Goal: Transaction & Acquisition: Book appointment/travel/reservation

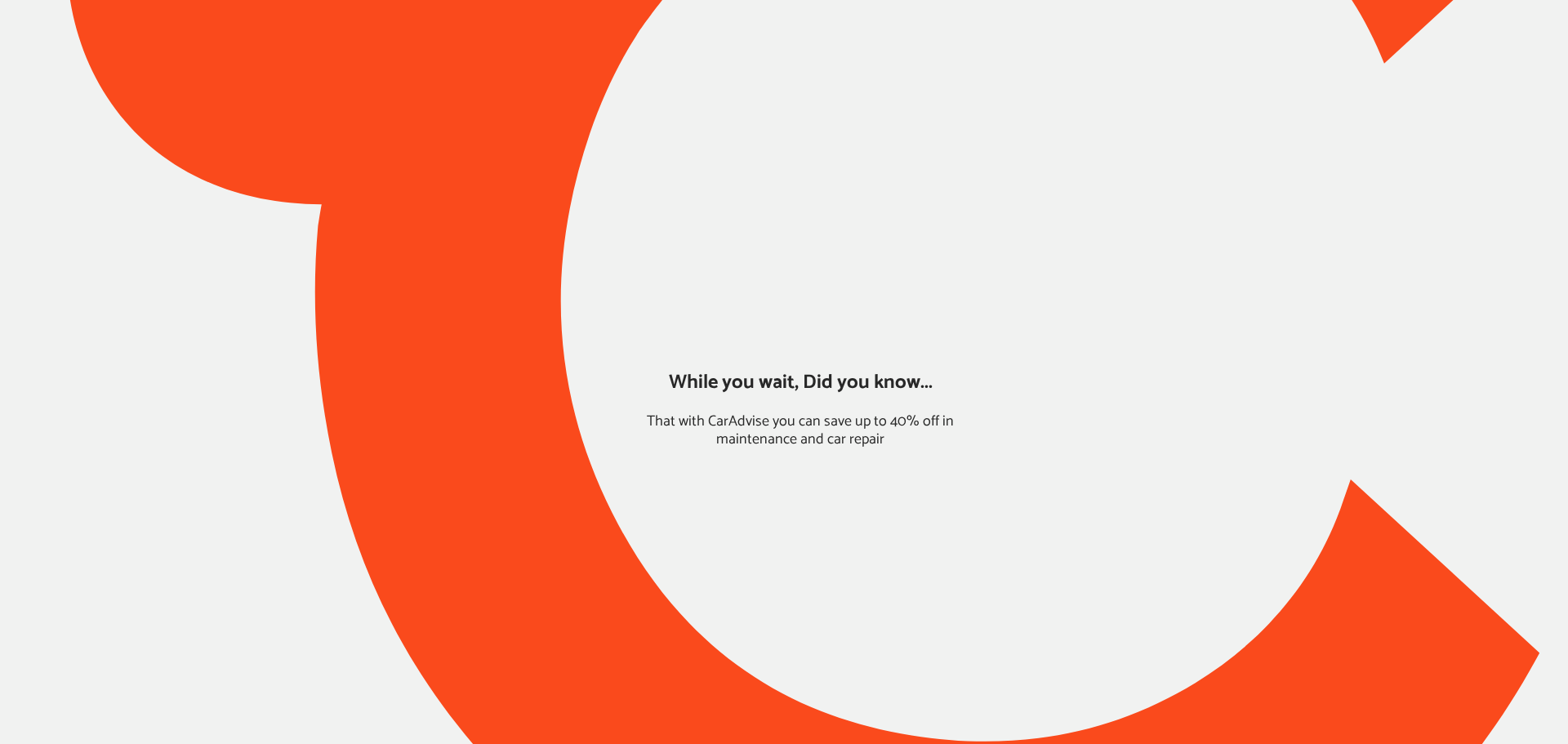
type input "*****"
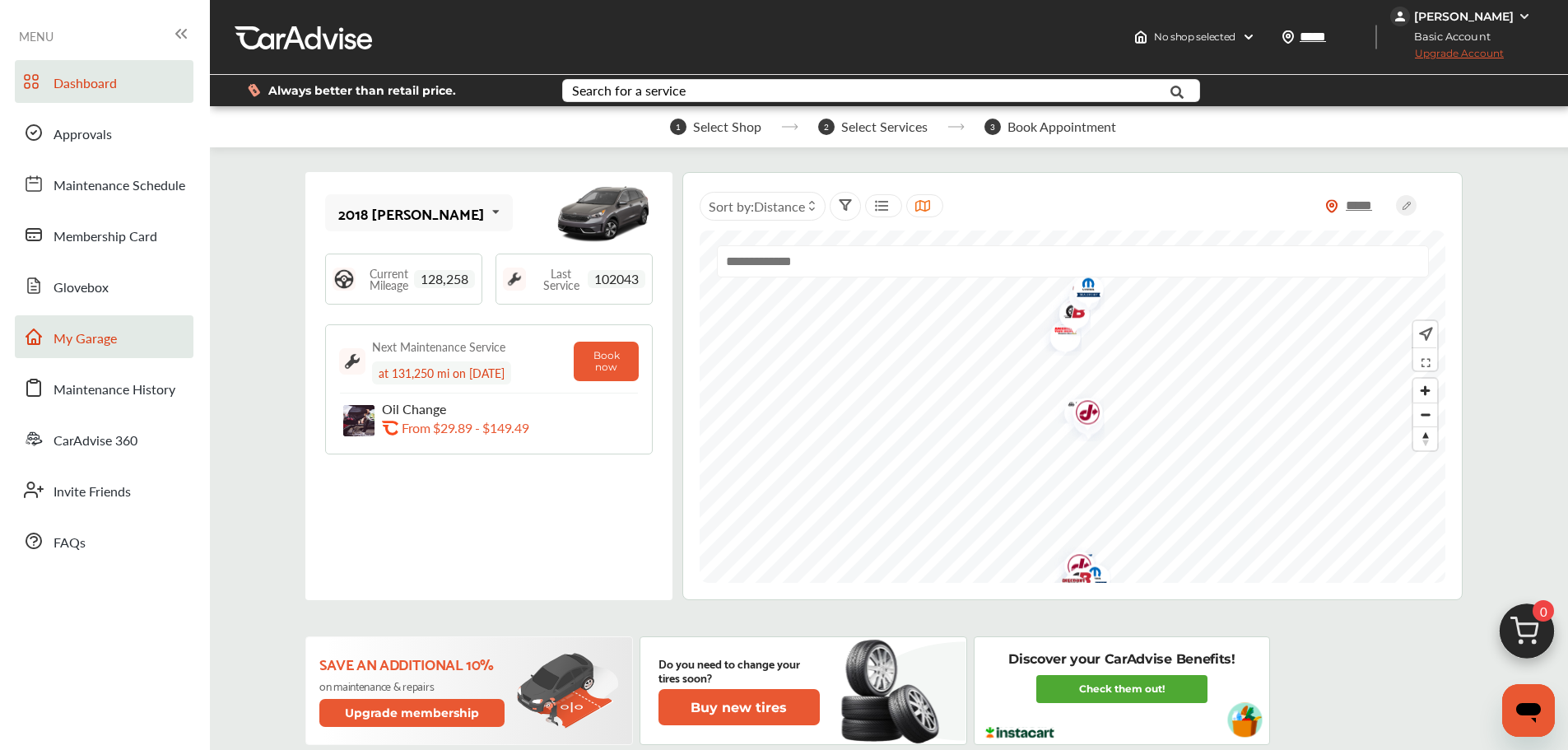
click at [58, 339] on span "My Garage" at bounding box center [85, 339] width 63 height 22
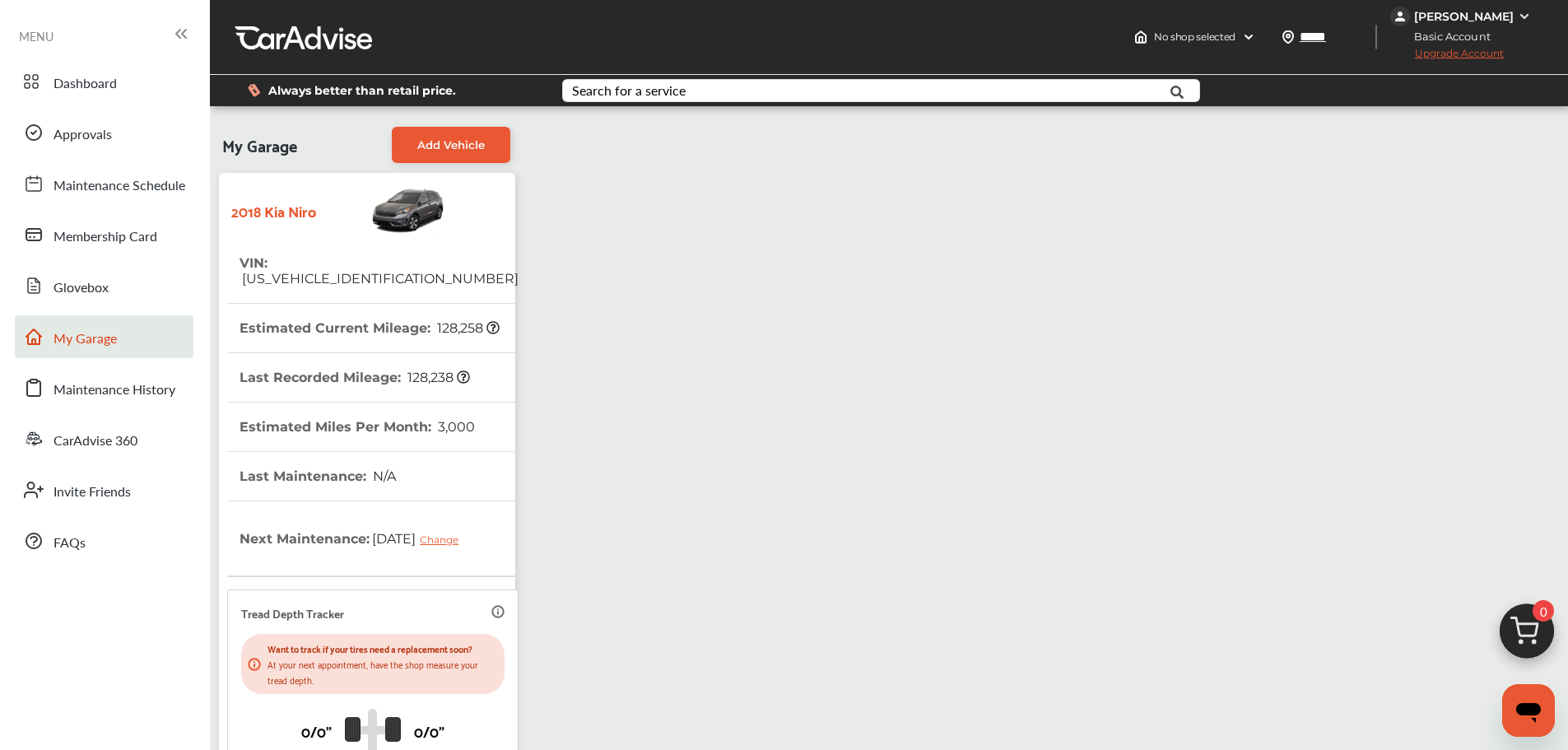
click at [1537, 636] on img at bounding box center [1527, 636] width 79 height 79
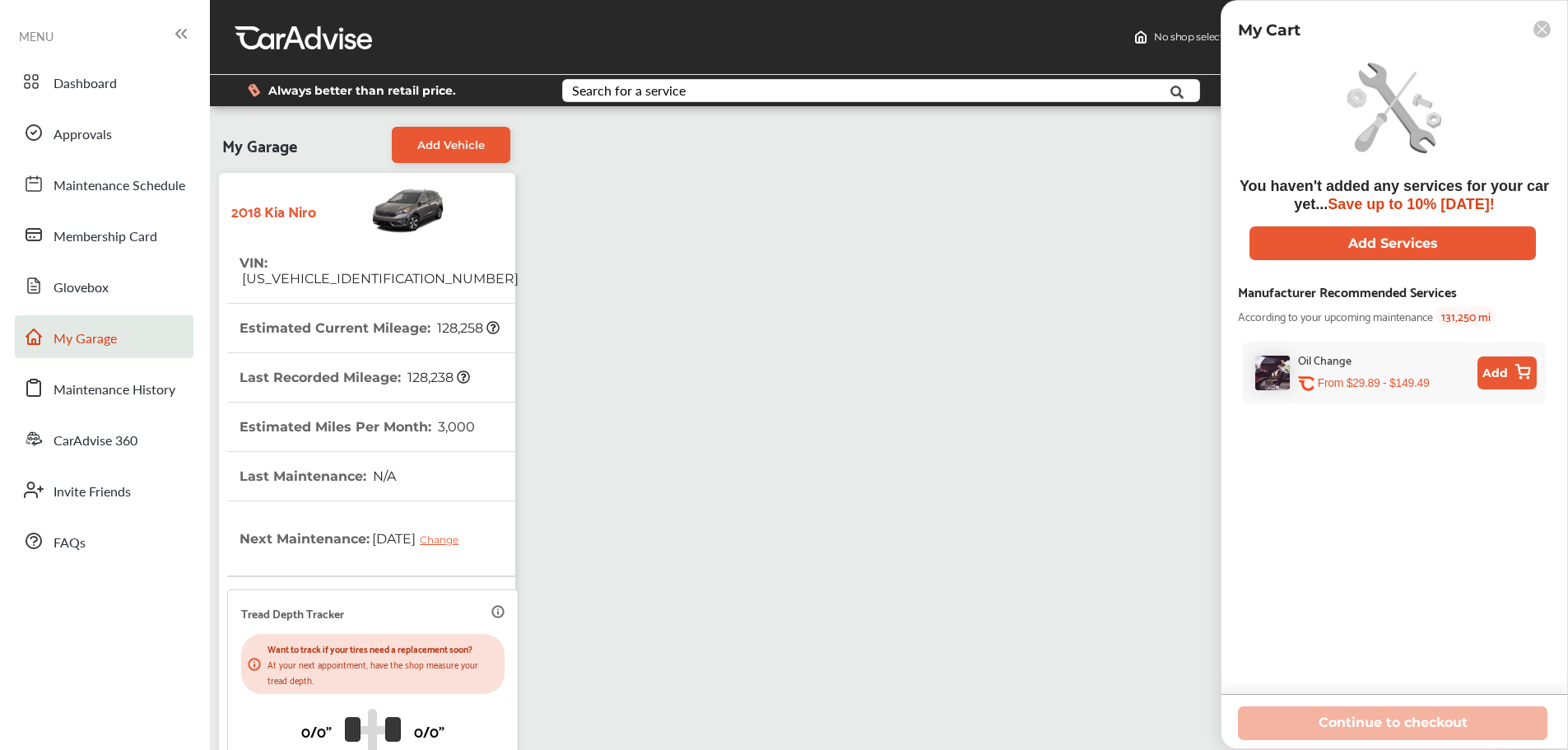
click at [1508, 262] on div "You haven't added any services for your car yet... Save up to 10% [DATE]! Add S…" at bounding box center [1394, 373] width 313 height 641
click at [1492, 247] on button "Add Services" at bounding box center [1392, 244] width 287 height 34
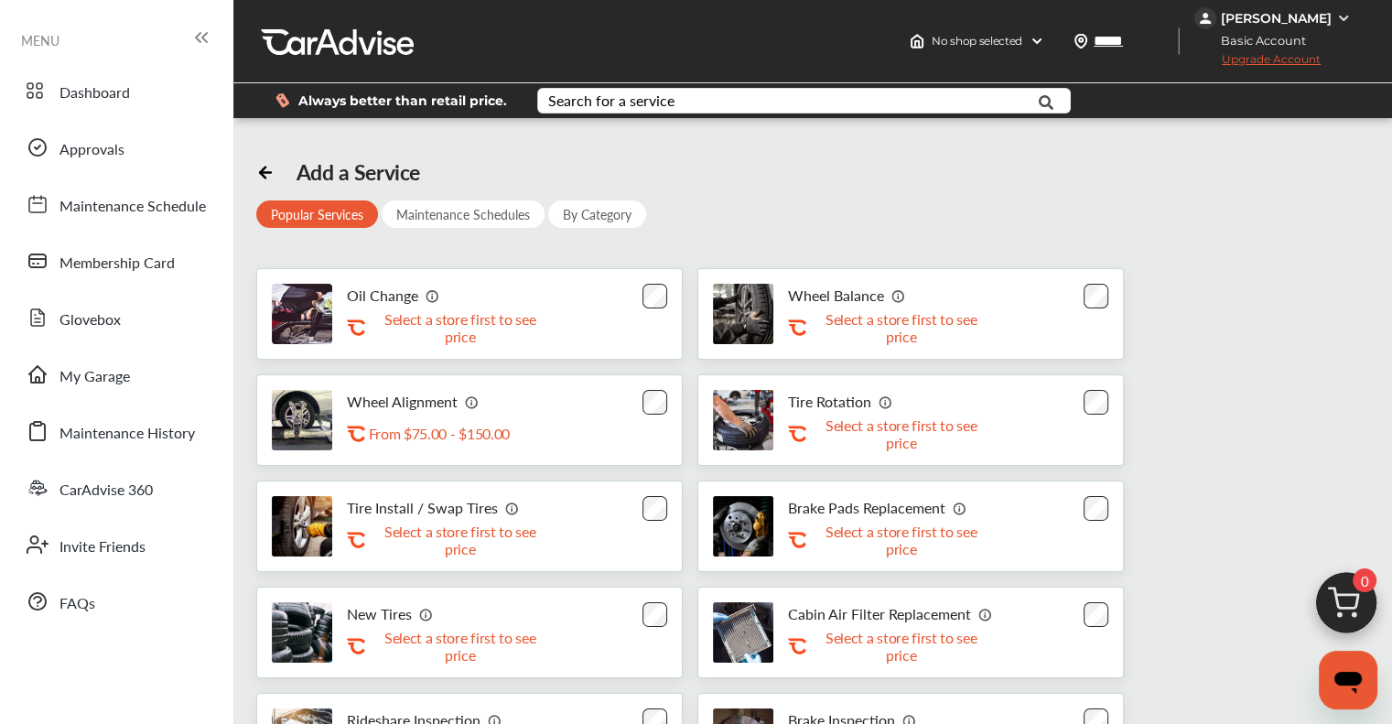
click at [633, 292] on div "Oil Change .st0{fill:#FA4A1C;} Select a store first to see price" at bounding box center [469, 314] width 427 height 92
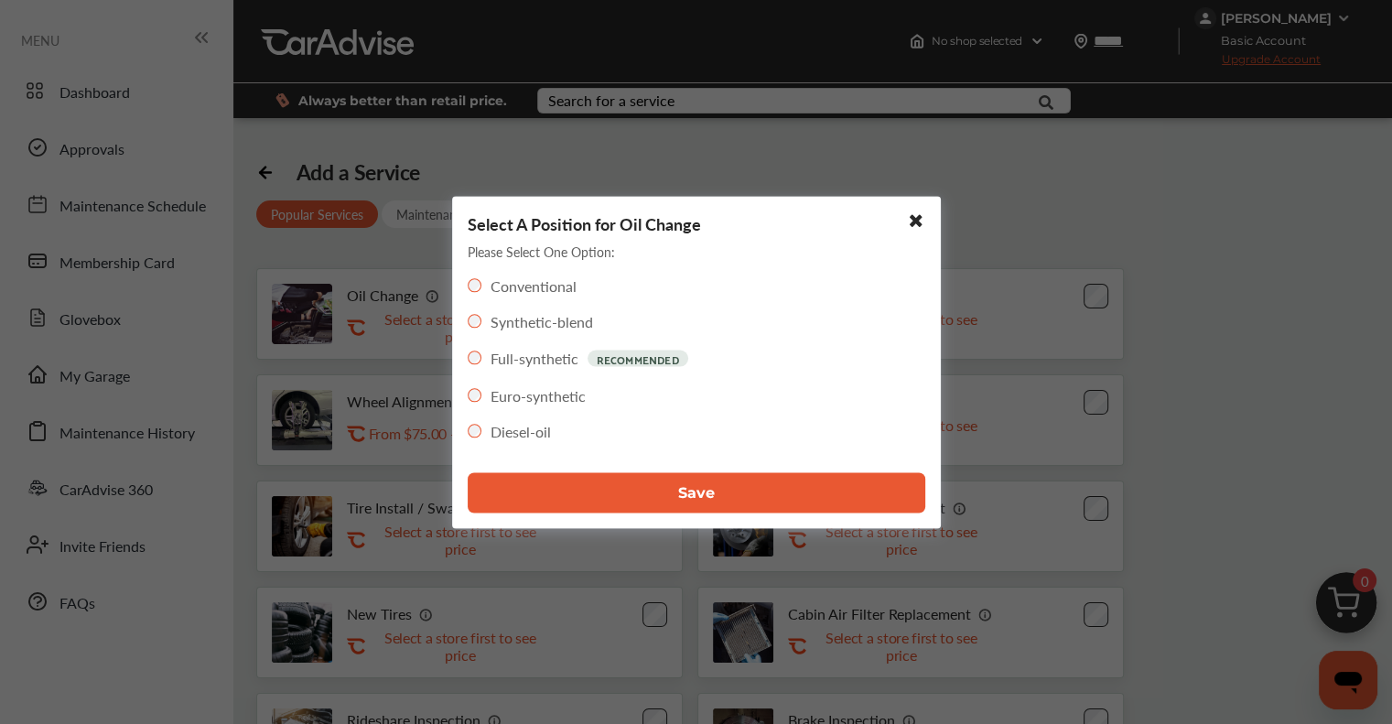
click at [625, 493] on button "Save" at bounding box center [697, 492] width 458 height 40
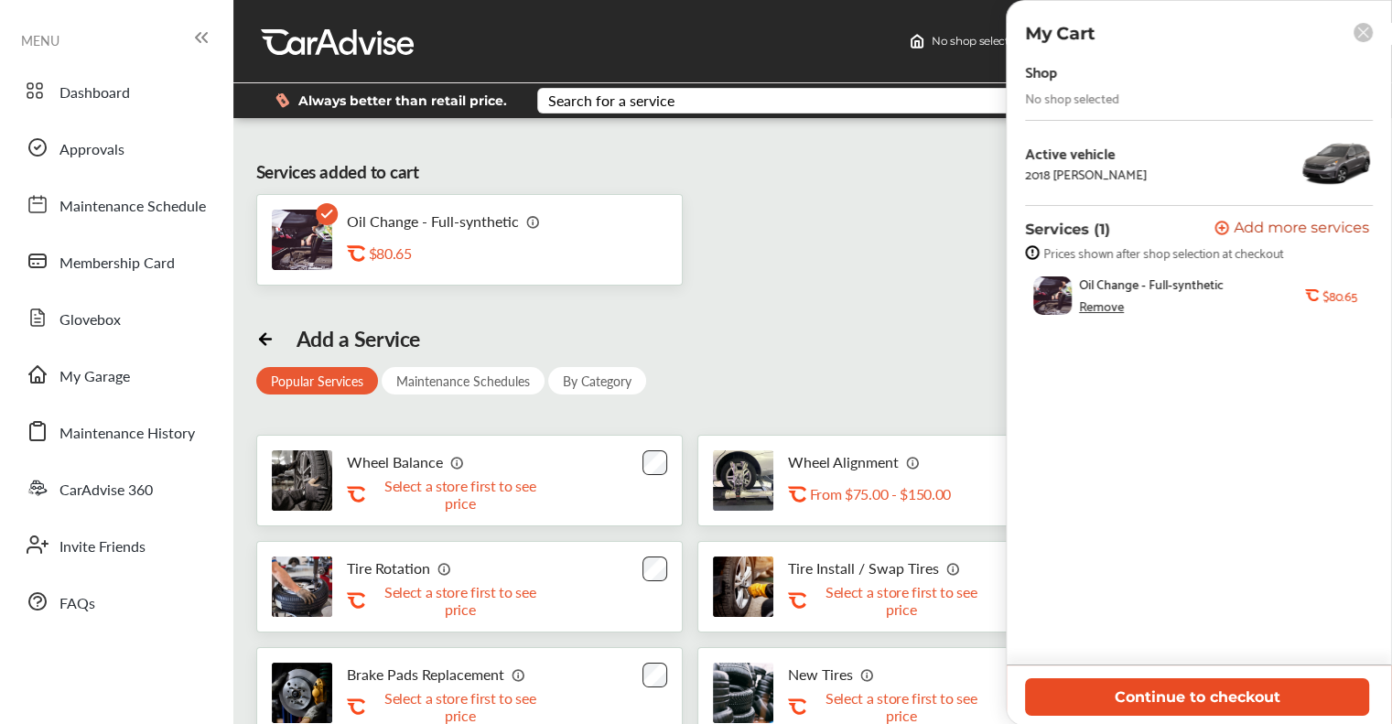
click at [1362, 691] on button "Continue to checkout" at bounding box center [1197, 697] width 344 height 38
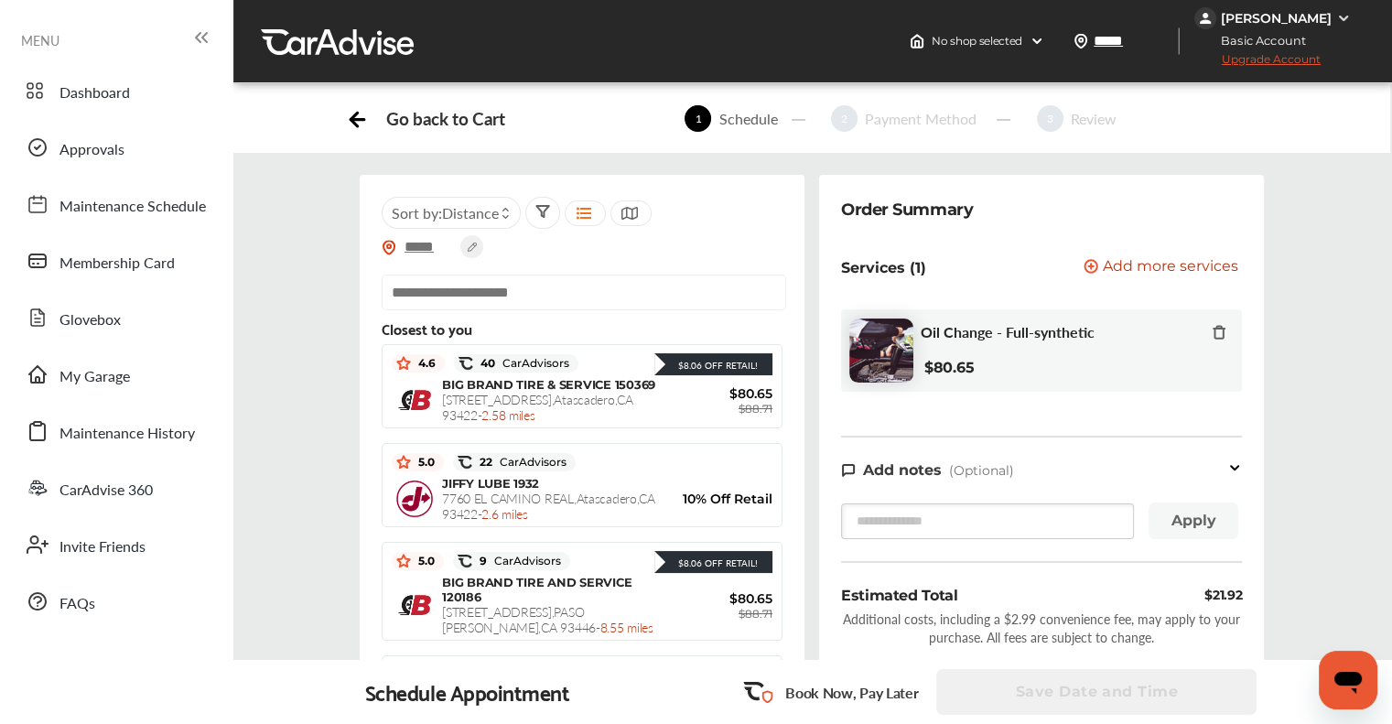
click at [1164, 188] on div "Order Summary Services (1) Add a service Add more services Oil Change - Full-sy…" at bounding box center [1041, 432] width 445 height 515
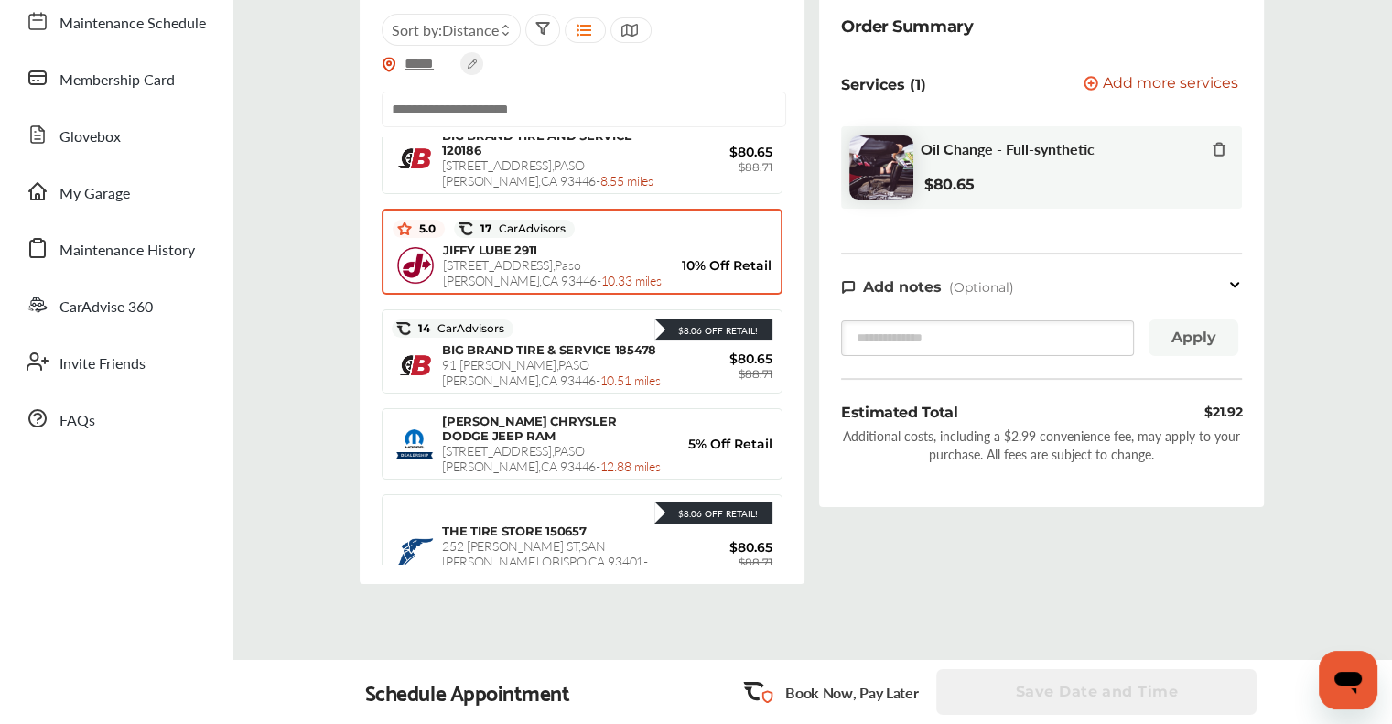
scroll to position [227, 0]
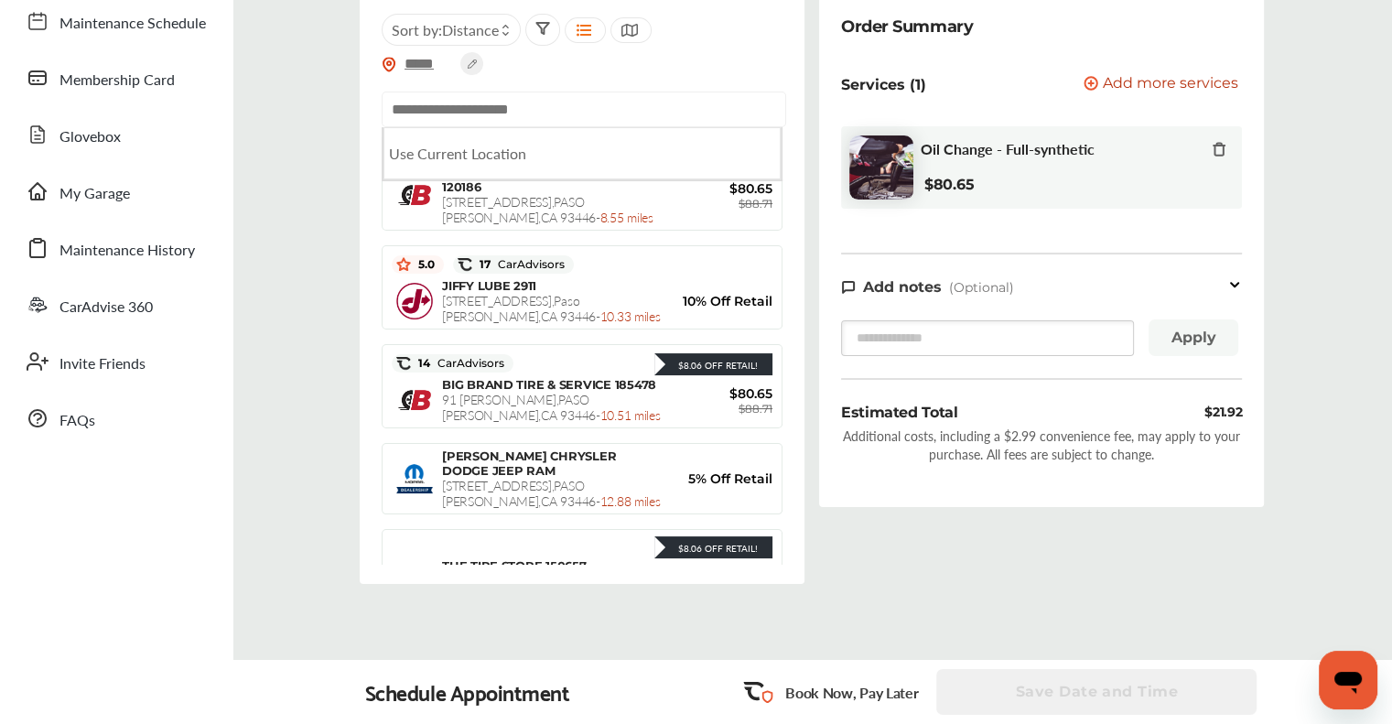
click at [583, 105] on input "text" at bounding box center [584, 110] width 405 height 36
paste input "**********"
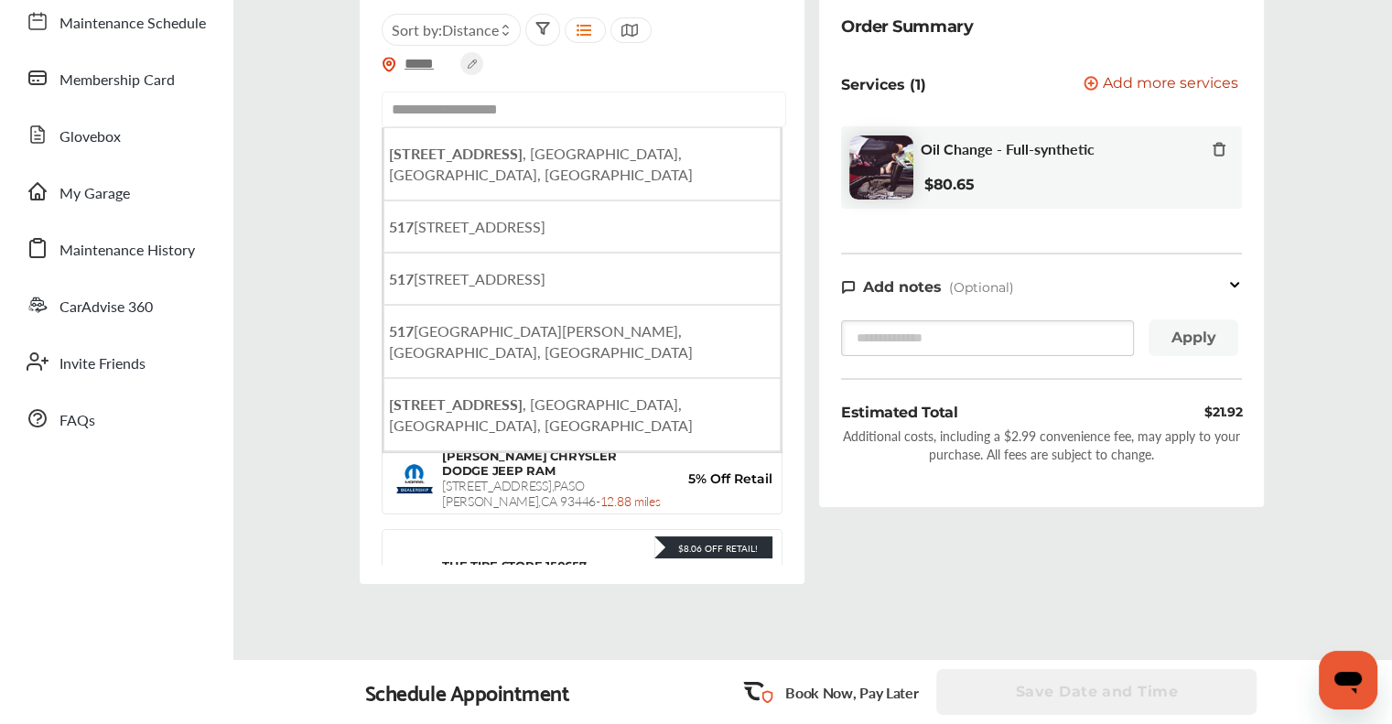
click at [1009, 589] on div "Order Summary Services (1) Add a service Add more services Oil Change - Full-sy…" at bounding box center [1041, 302] width 459 height 621
click at [579, 125] on input "**********" at bounding box center [584, 110] width 405 height 36
click at [581, 112] on input "**********" at bounding box center [584, 110] width 405 height 36
paste input "**********"
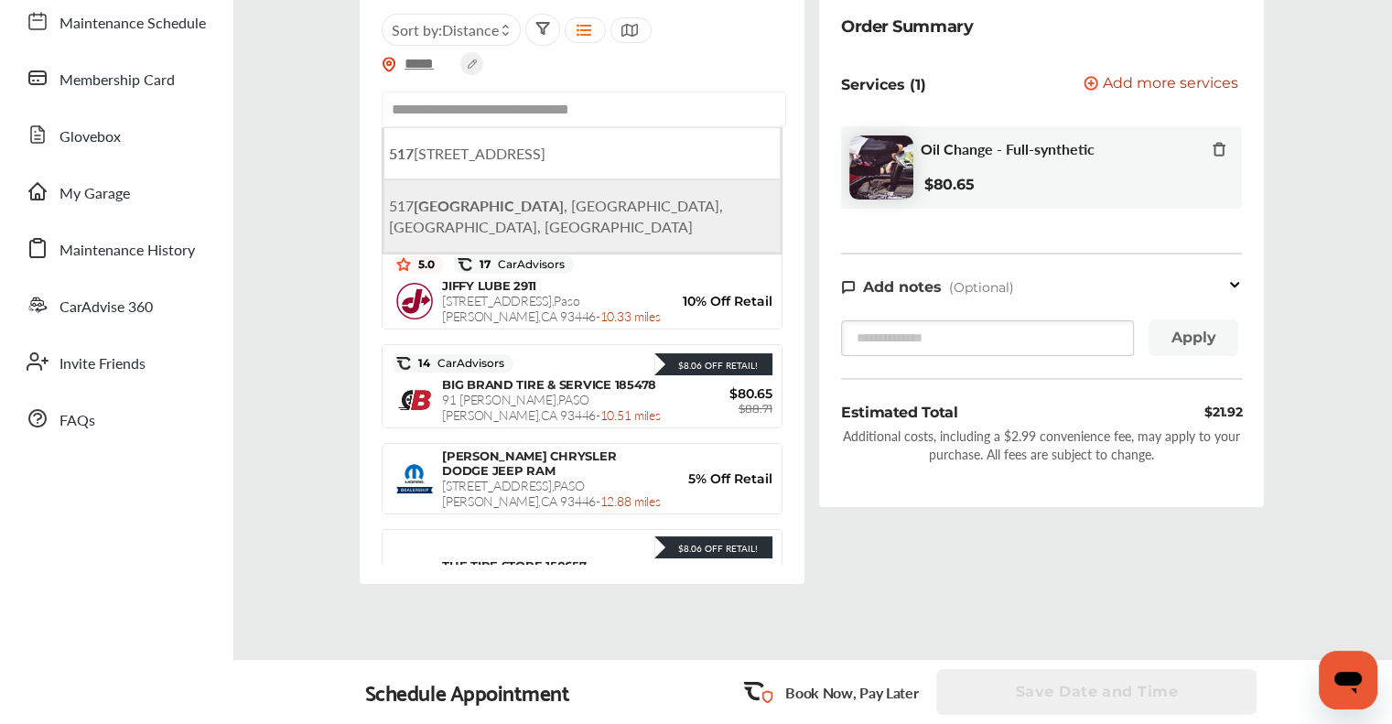
click at [659, 213] on span "[STREET_ADDRESS]" at bounding box center [556, 216] width 334 height 42
type input "**********"
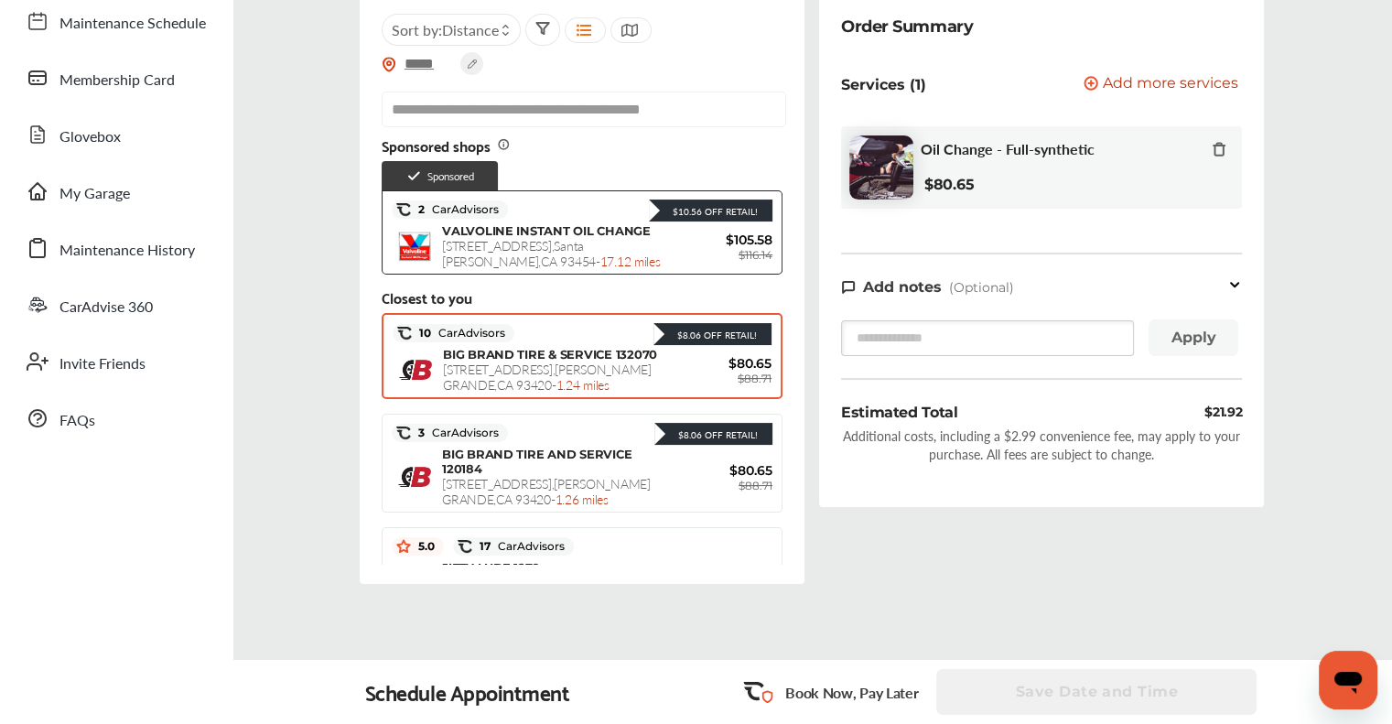
click at [544, 355] on span "BIG BRAND TIRE & SERVICE 132070" at bounding box center [550, 354] width 214 height 15
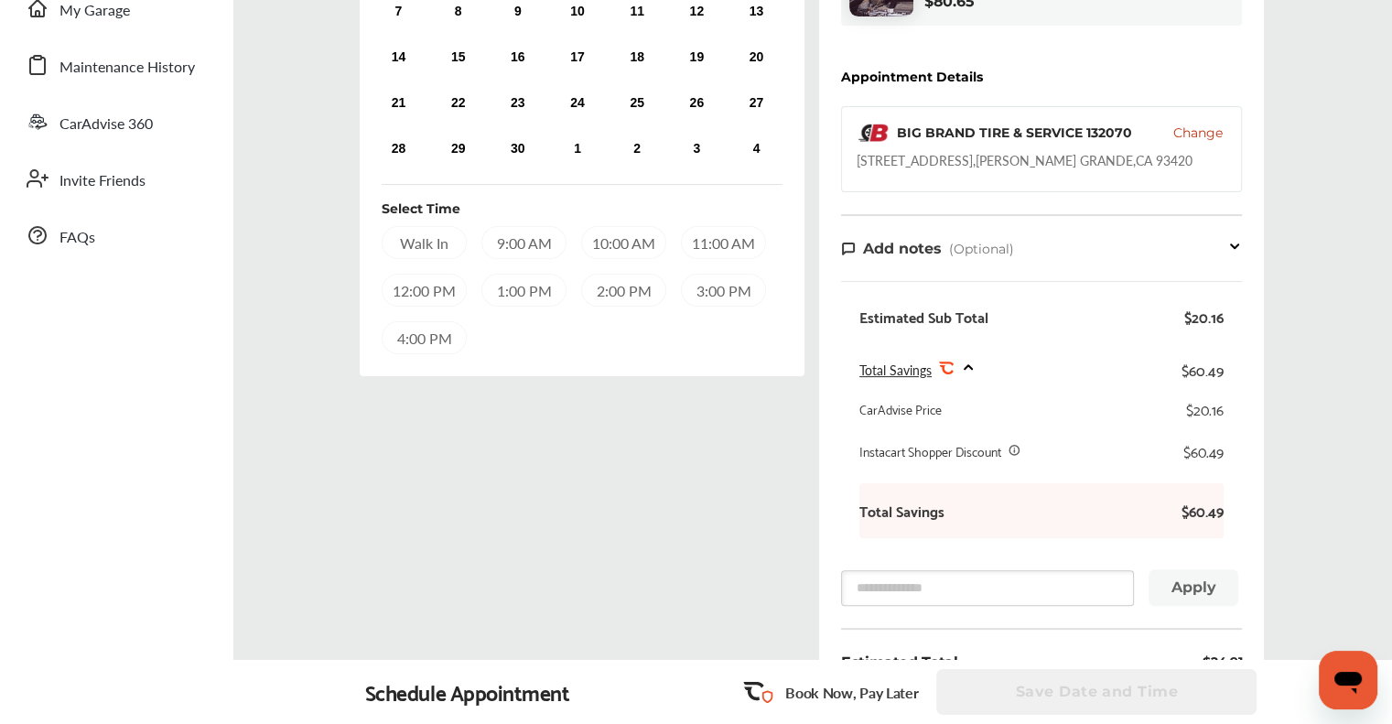
scroll to position [231, 0]
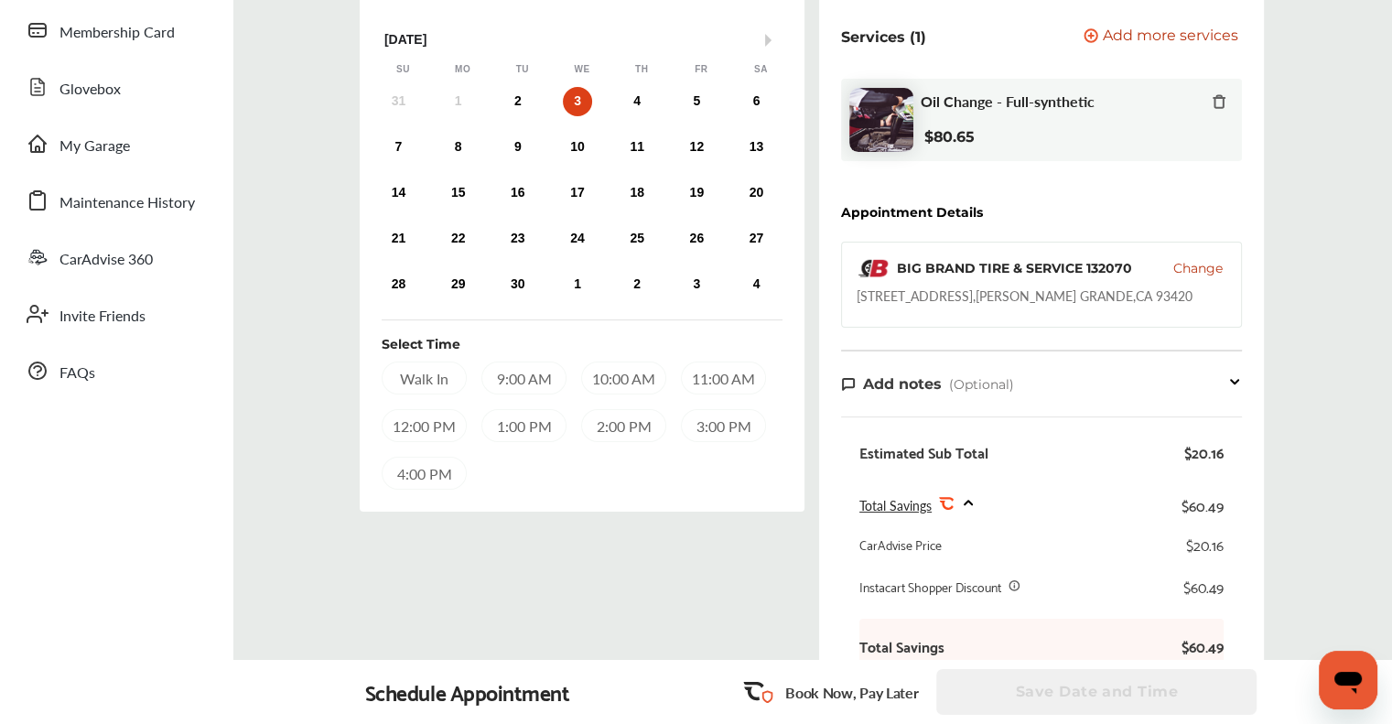
click at [632, 85] on div "31 1 2 3 4 5 6" at bounding box center [577, 101] width 417 height 37
click at [632, 93] on div "4" at bounding box center [636, 101] width 29 height 29
click at [590, 105] on div "3" at bounding box center [577, 101] width 29 height 29
click at [524, 95] on div "2" at bounding box center [517, 101] width 29 height 29
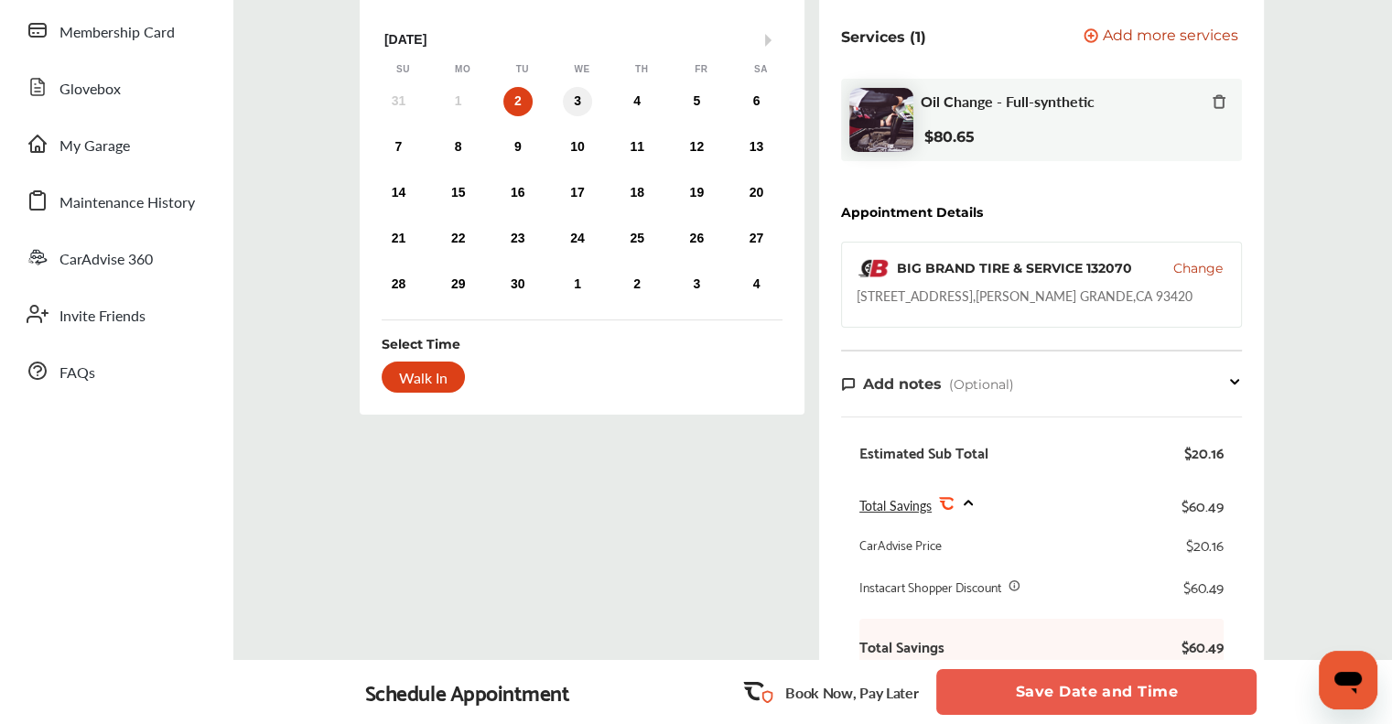
click at [587, 98] on div "3" at bounding box center [577, 101] width 29 height 29
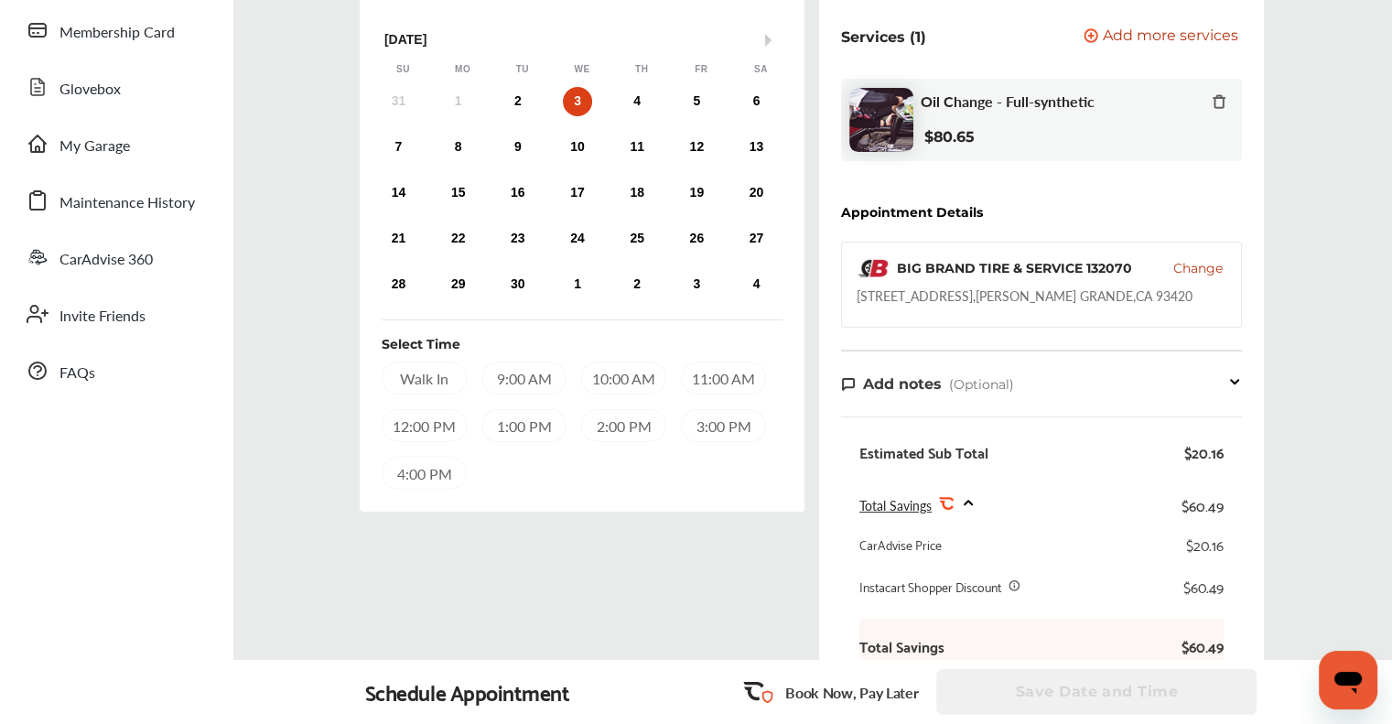
click at [504, 377] on div "9:00 AM" at bounding box center [523, 378] width 85 height 33
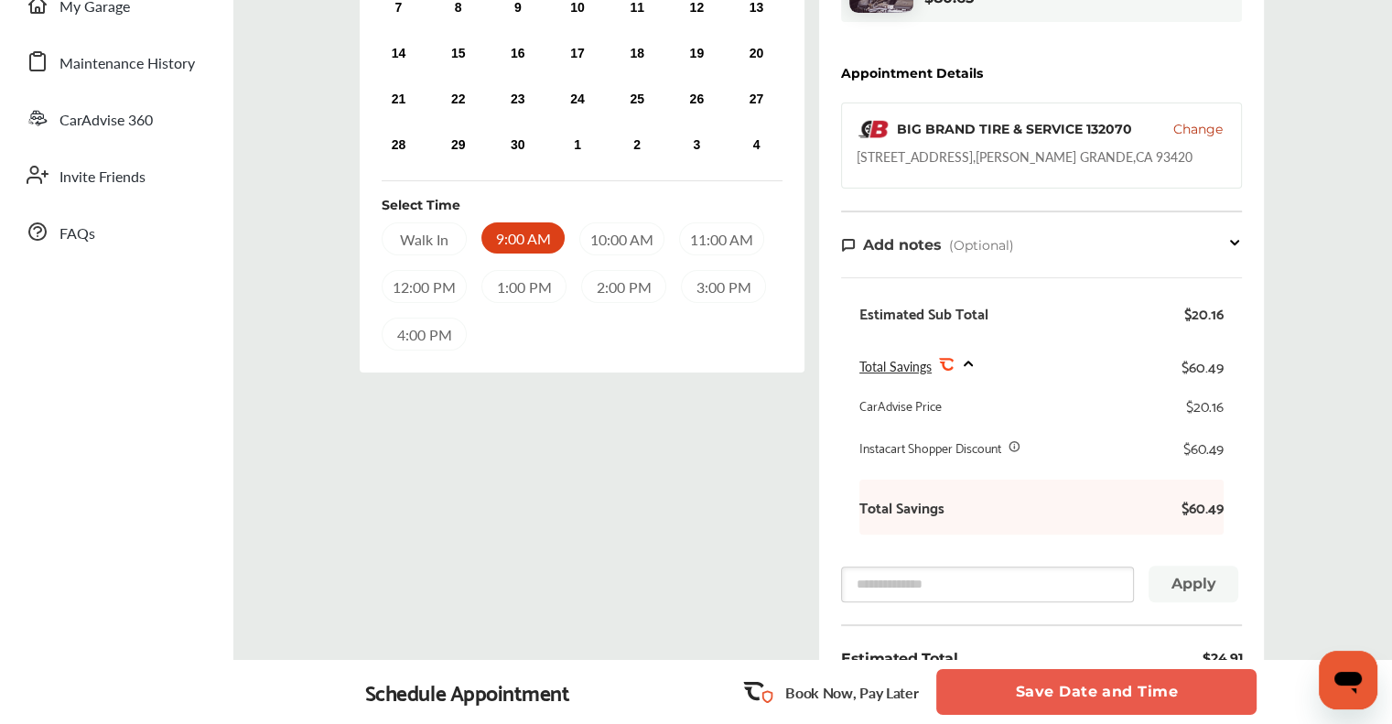
scroll to position [626, 0]
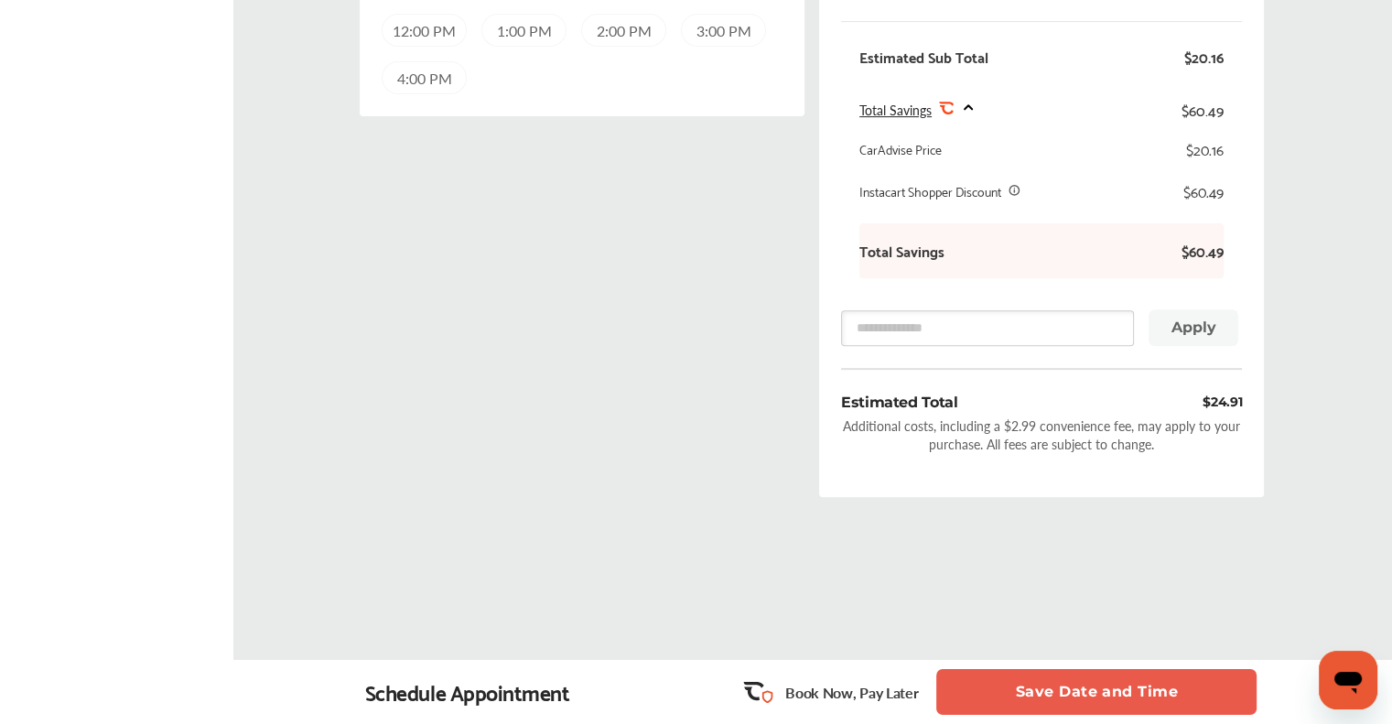
click at [1111, 698] on button "Save Date and Time" at bounding box center [1096, 692] width 320 height 46
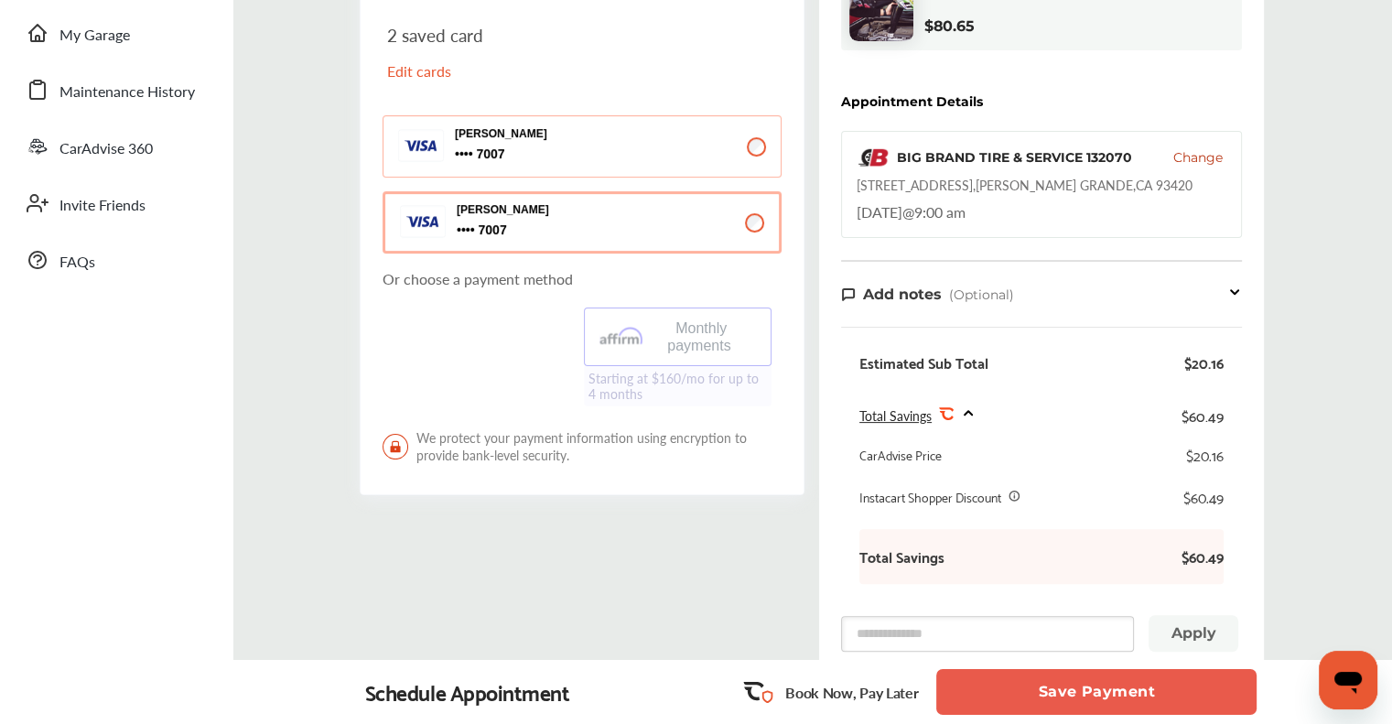
scroll to position [458, 0]
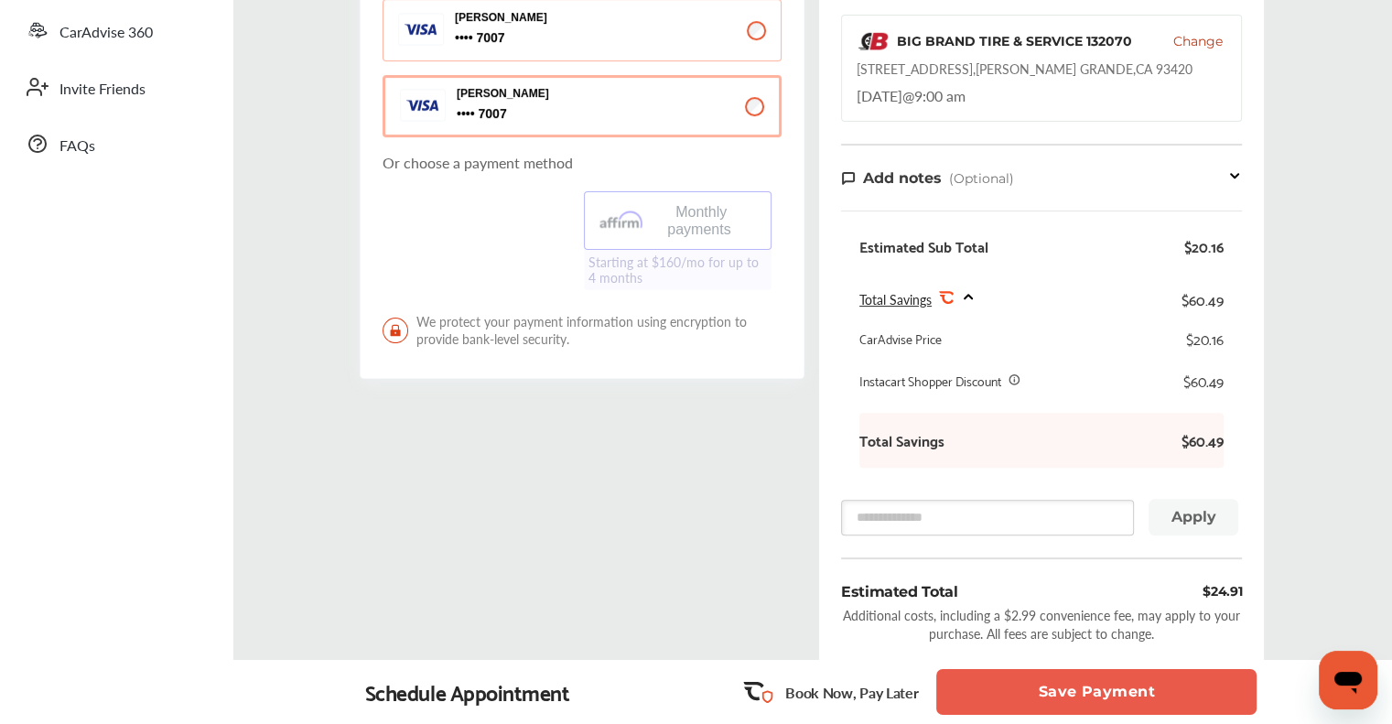
click at [1193, 709] on button "Save Payment" at bounding box center [1096, 692] width 320 height 46
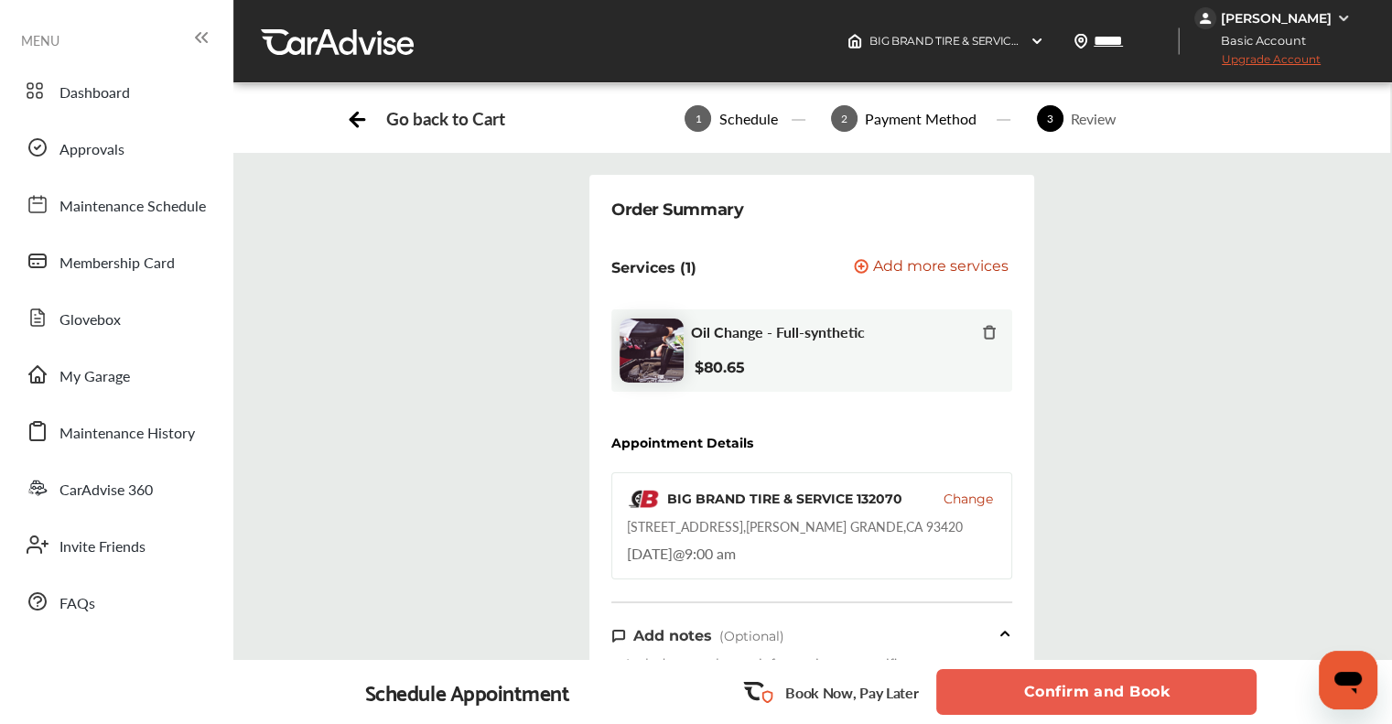
click at [1168, 678] on button "Confirm and Book" at bounding box center [1096, 692] width 320 height 46
